Goal: Navigation & Orientation: Find specific page/section

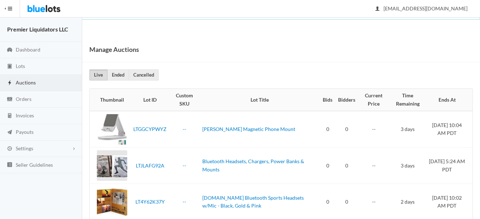
click at [24, 81] on span "Auctions" at bounding box center [26, 82] width 20 height 6
click at [17, 66] on span "Lots" at bounding box center [20, 66] width 9 height 6
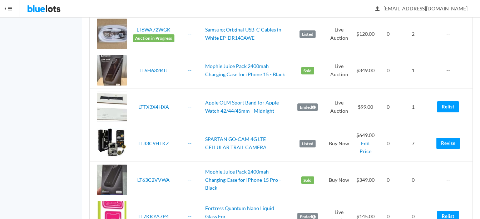
scroll to position [1536, 0]
